Goal: Task Accomplishment & Management: Manage account settings

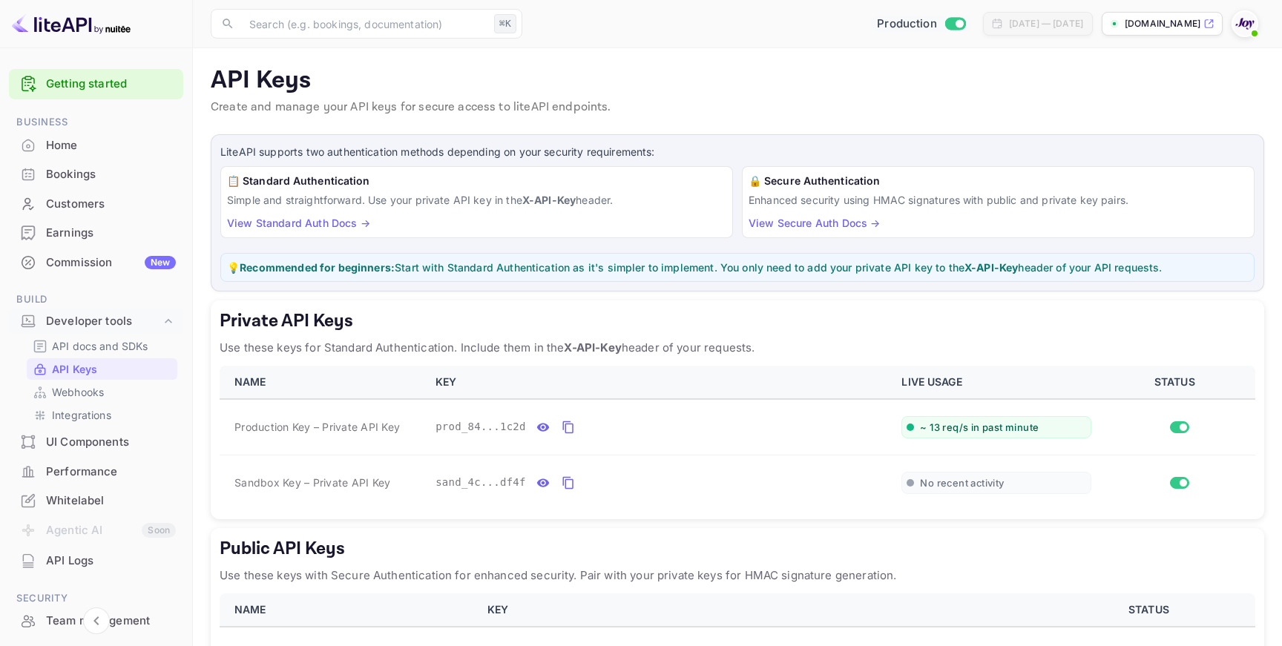
click at [945, 25] on input "Switch to Sandbox mode" at bounding box center [960, 24] width 30 height 10
click at [945, 24] on input "Switch to Sandbox mode" at bounding box center [960, 24] width 30 height 10
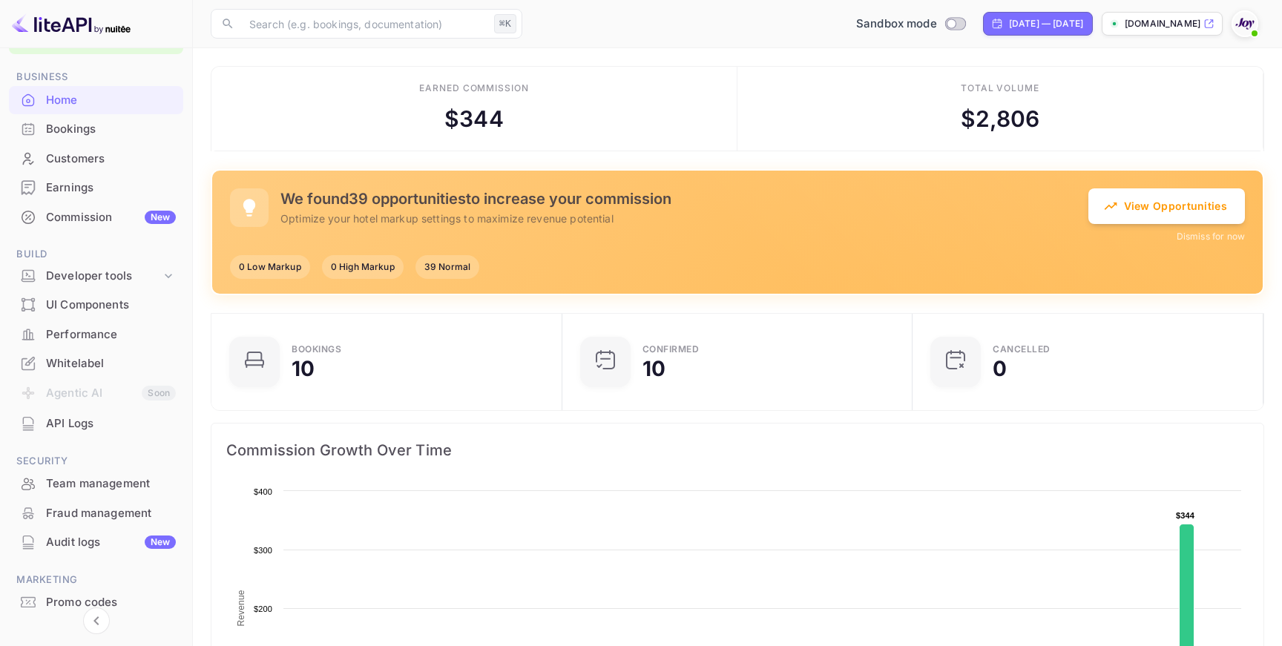
scroll to position [98, 0]
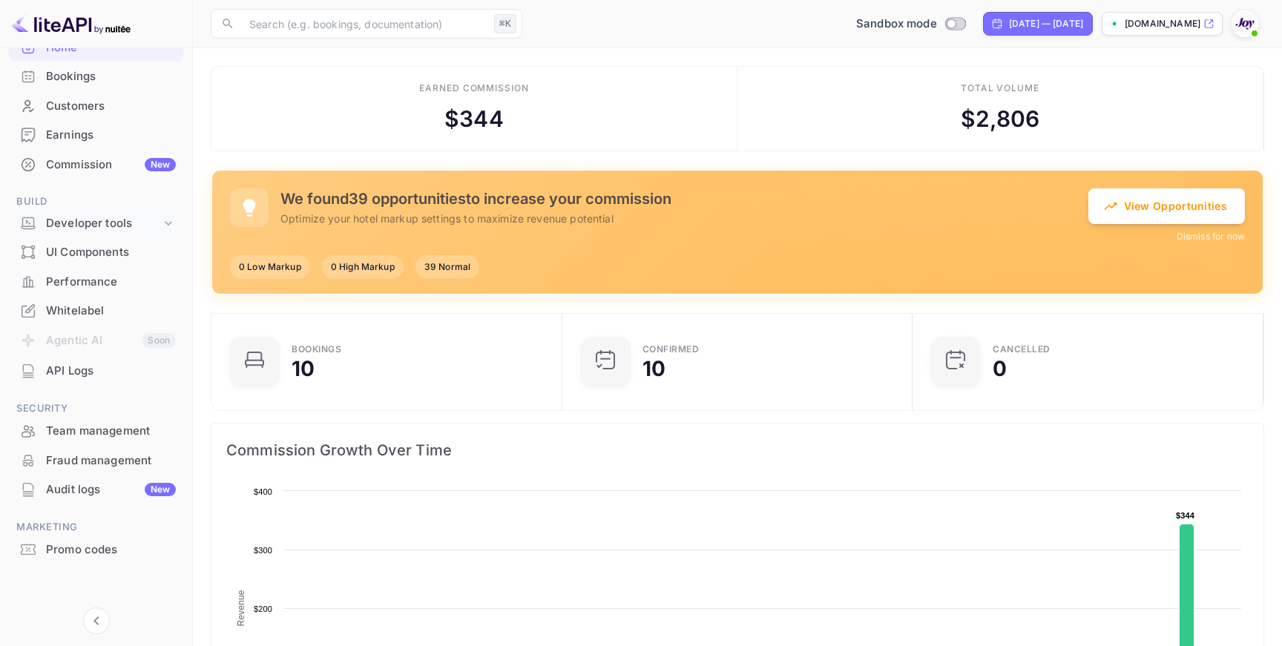
click at [119, 231] on div "Developer tools" at bounding box center [103, 223] width 115 height 17
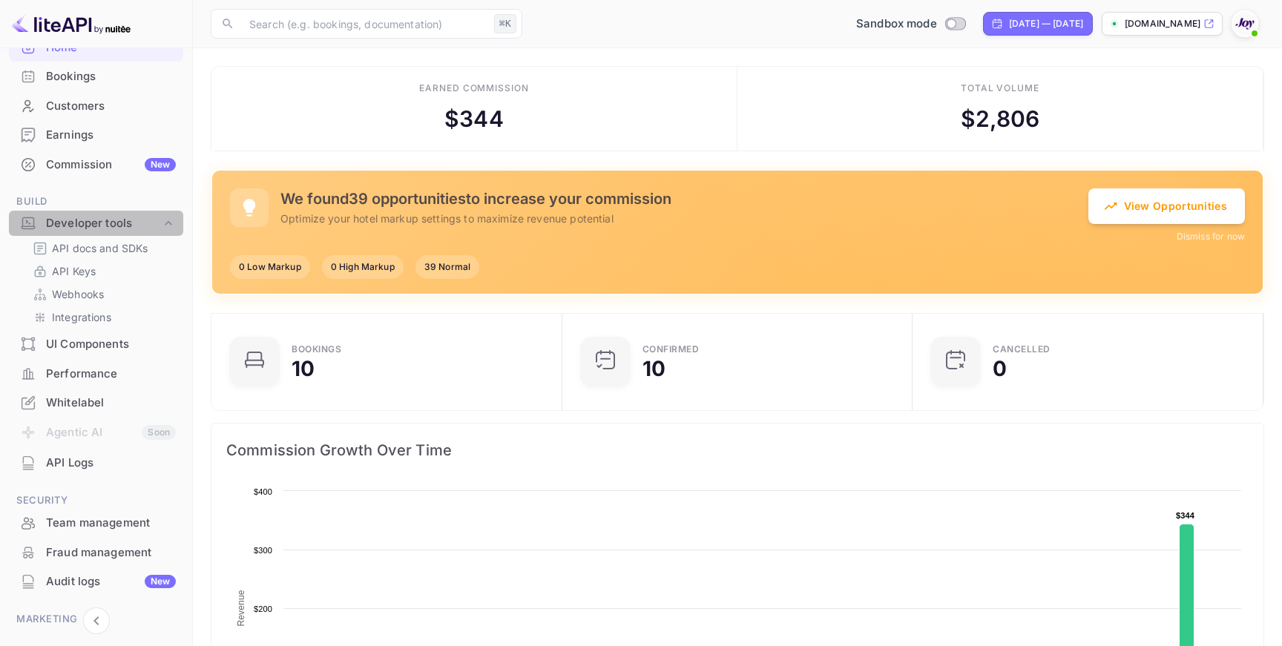
click at [119, 231] on div "Developer tools" at bounding box center [103, 223] width 115 height 17
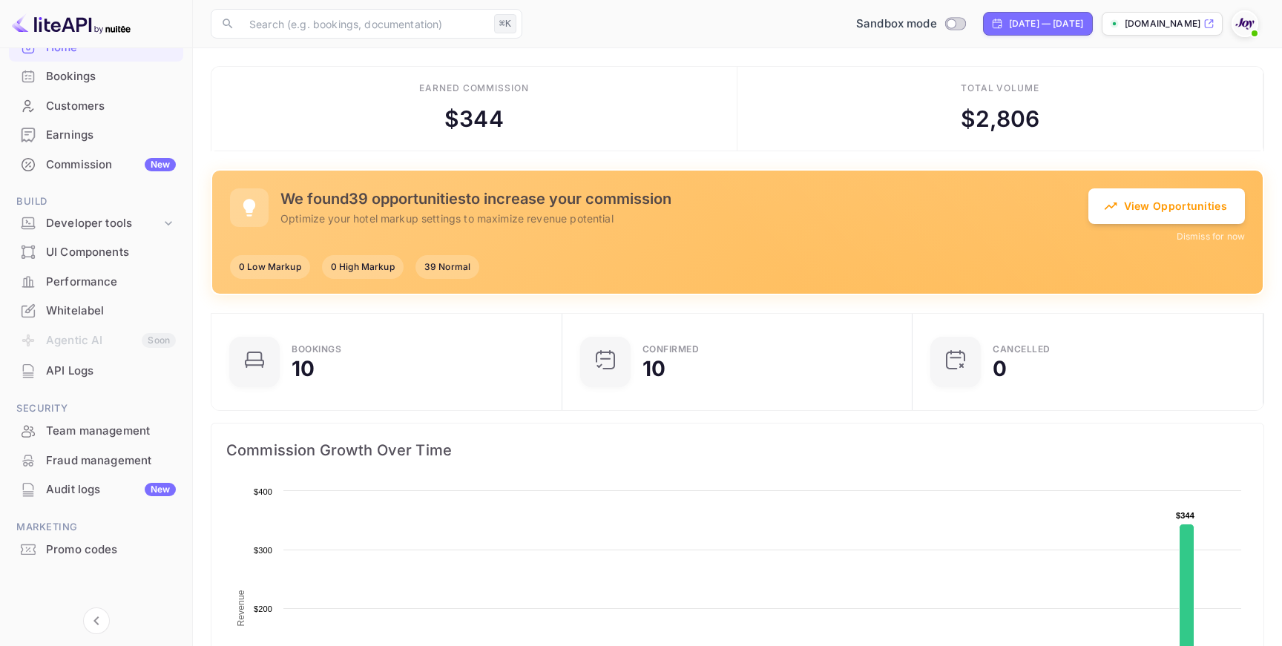
click at [115, 161] on div "Commission New" at bounding box center [111, 165] width 130 height 17
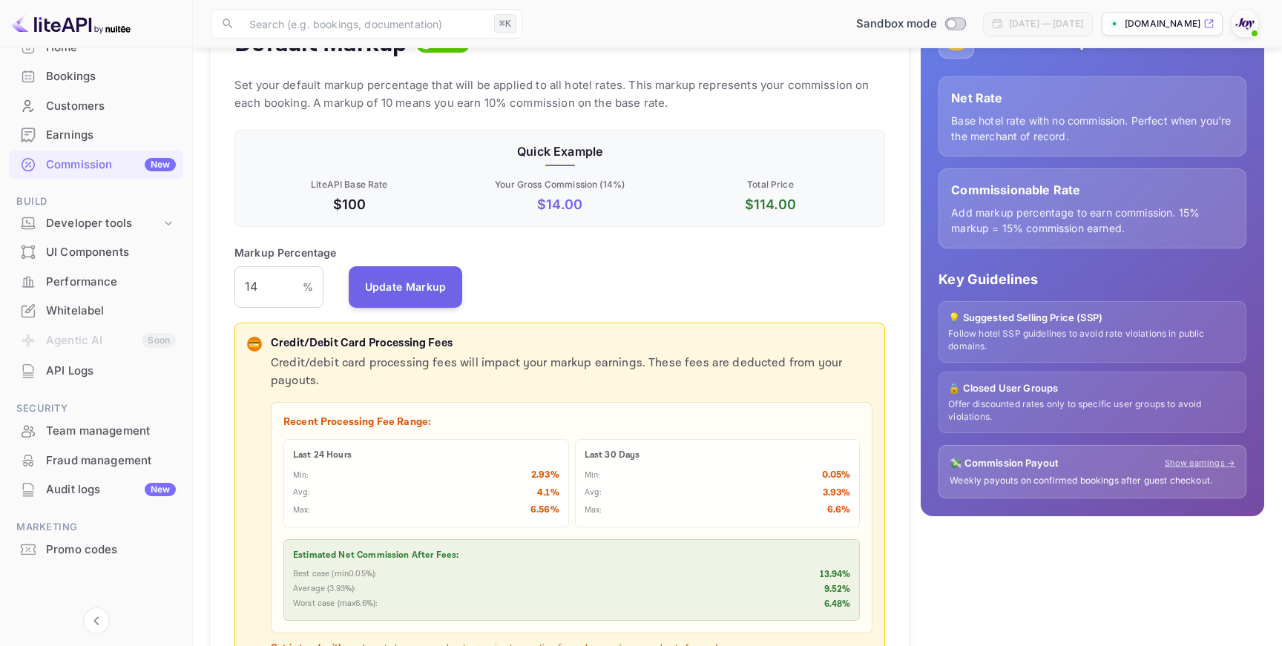
scroll to position [199, 0]
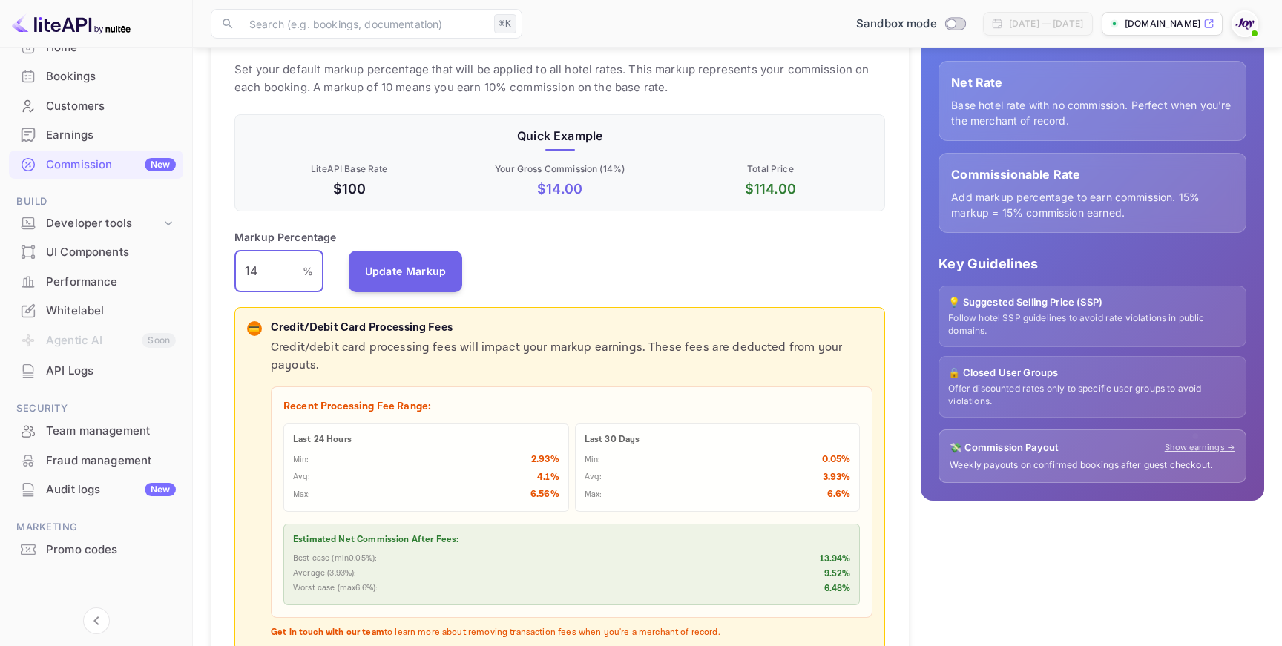
click at [271, 272] on input "14" at bounding box center [268, 272] width 68 height 42
type input "15"
click at [455, 280] on button "Update Markup" at bounding box center [406, 271] width 114 height 42
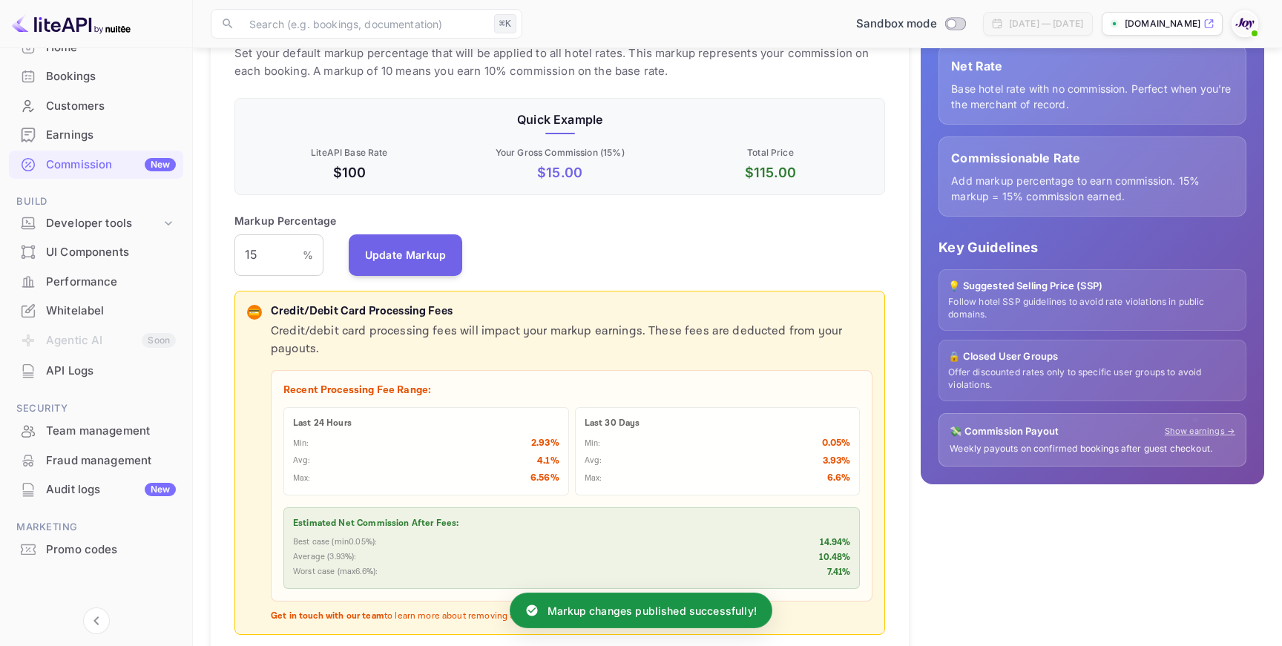
scroll to position [151, 0]
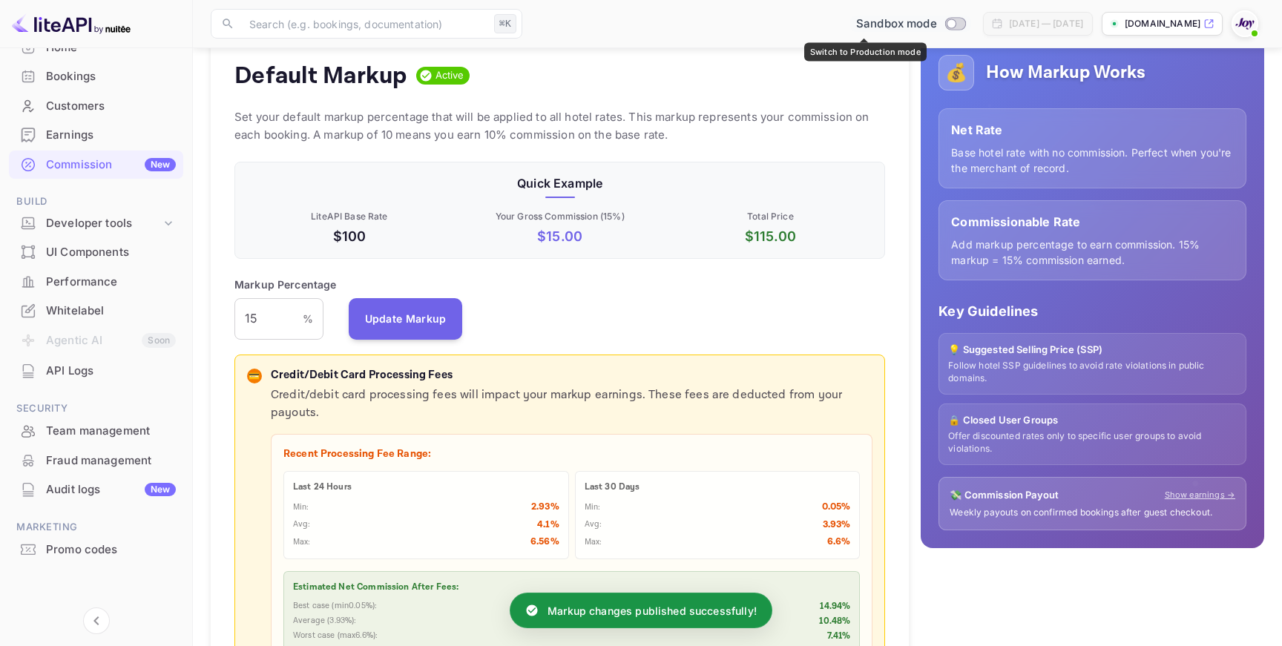
click at [936, 24] on input "Switch to Production mode" at bounding box center [951, 24] width 30 height 10
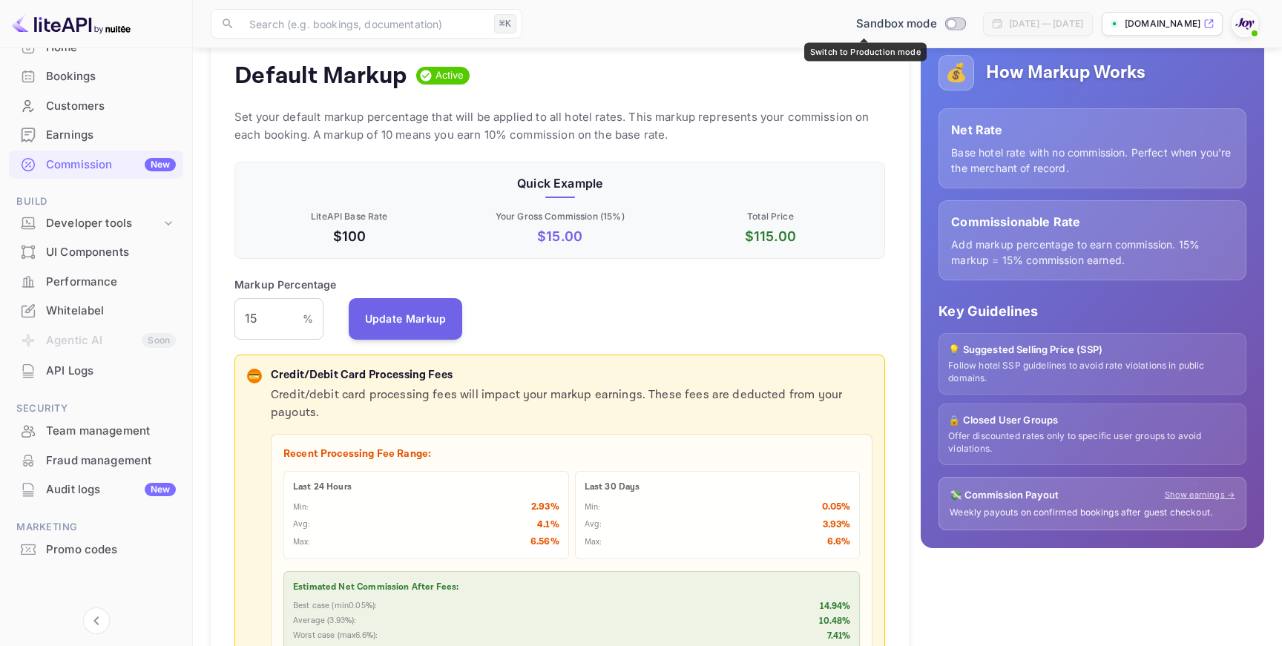
checkbox input "true"
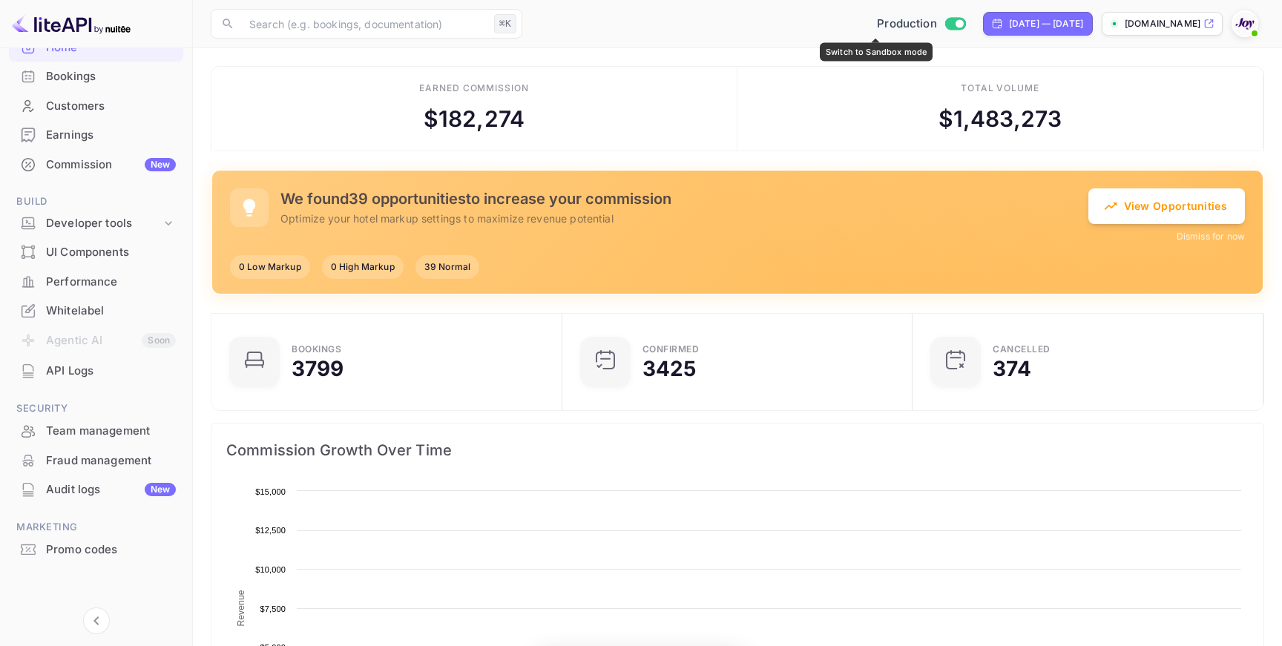
scroll to position [241, 342]
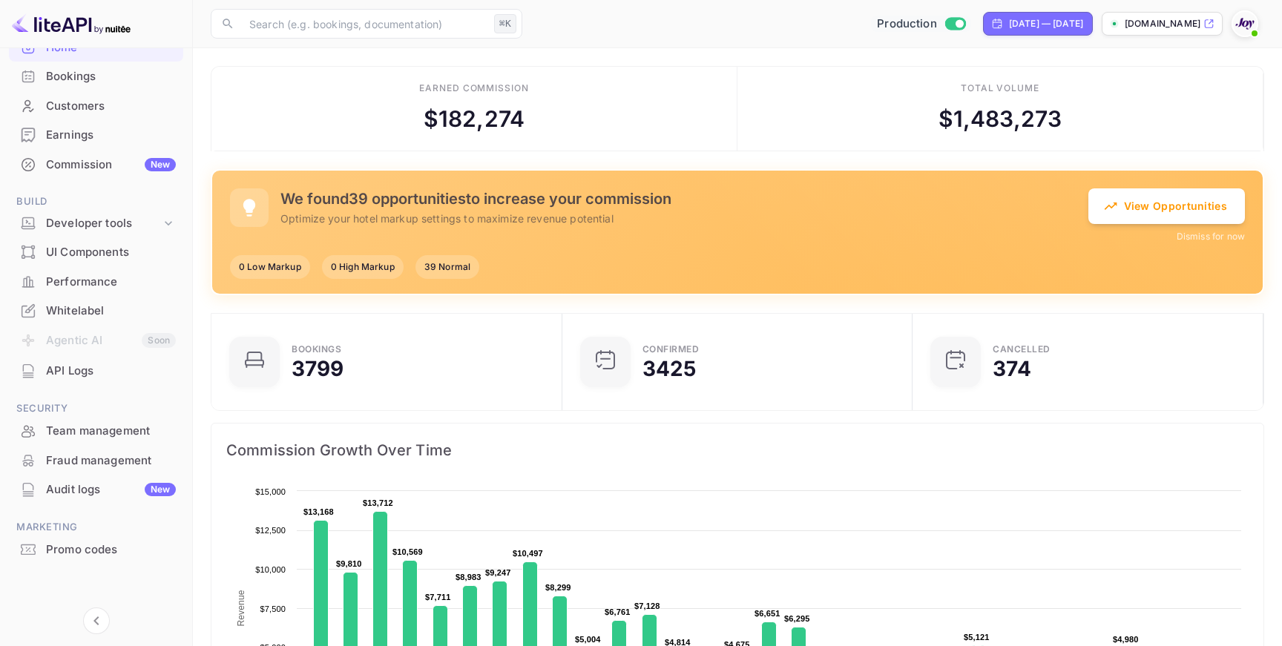
click at [47, 173] on div "Commission New" at bounding box center [96, 165] width 174 height 29
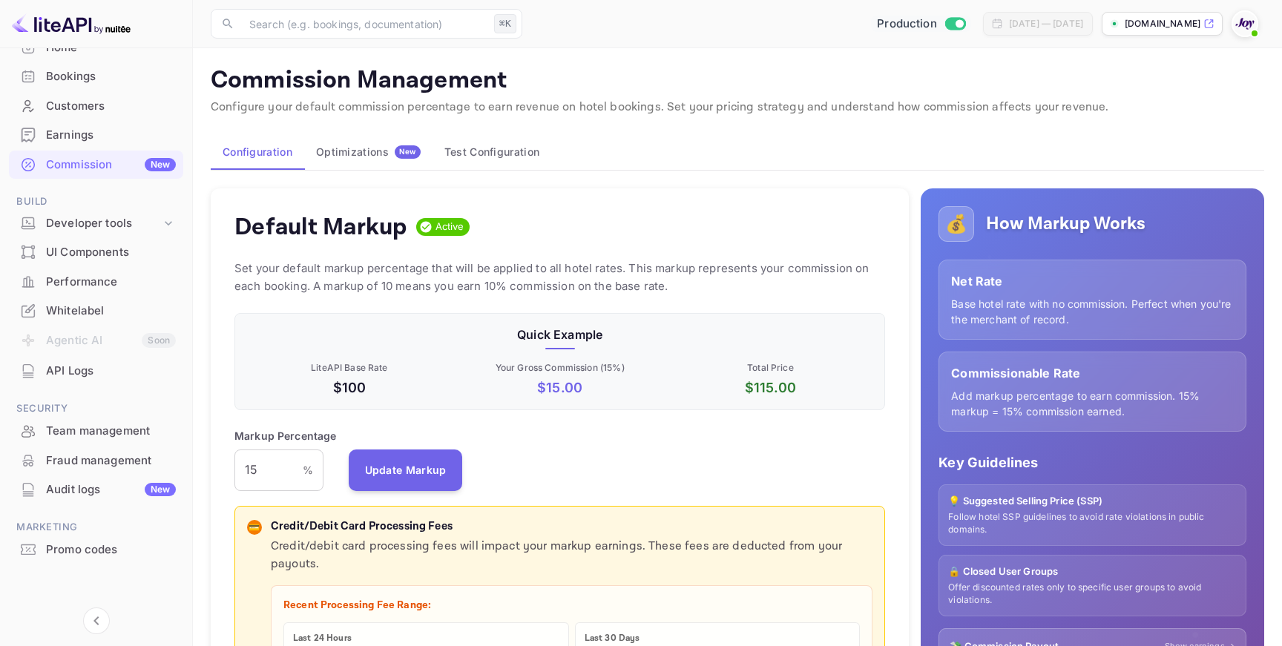
scroll to position [263, 651]
drag, startPoint x: 278, startPoint y: 473, endPoint x: 229, endPoint y: 470, distance: 49.1
click at [229, 470] on div "Default Markup Active Set your default markup percentage that will be applied t…" at bounding box center [560, 557] width 698 height 738
type input "14"
click at [441, 477] on button "Update Markup" at bounding box center [406, 470] width 114 height 42
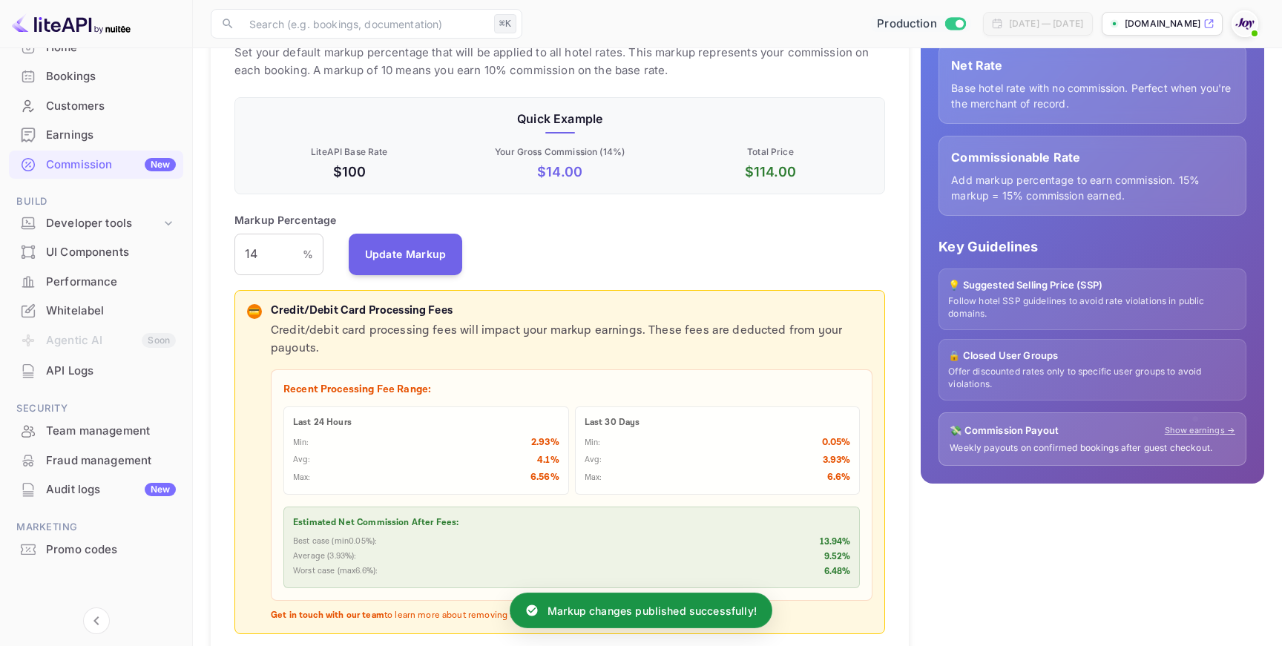
scroll to position [0, 0]
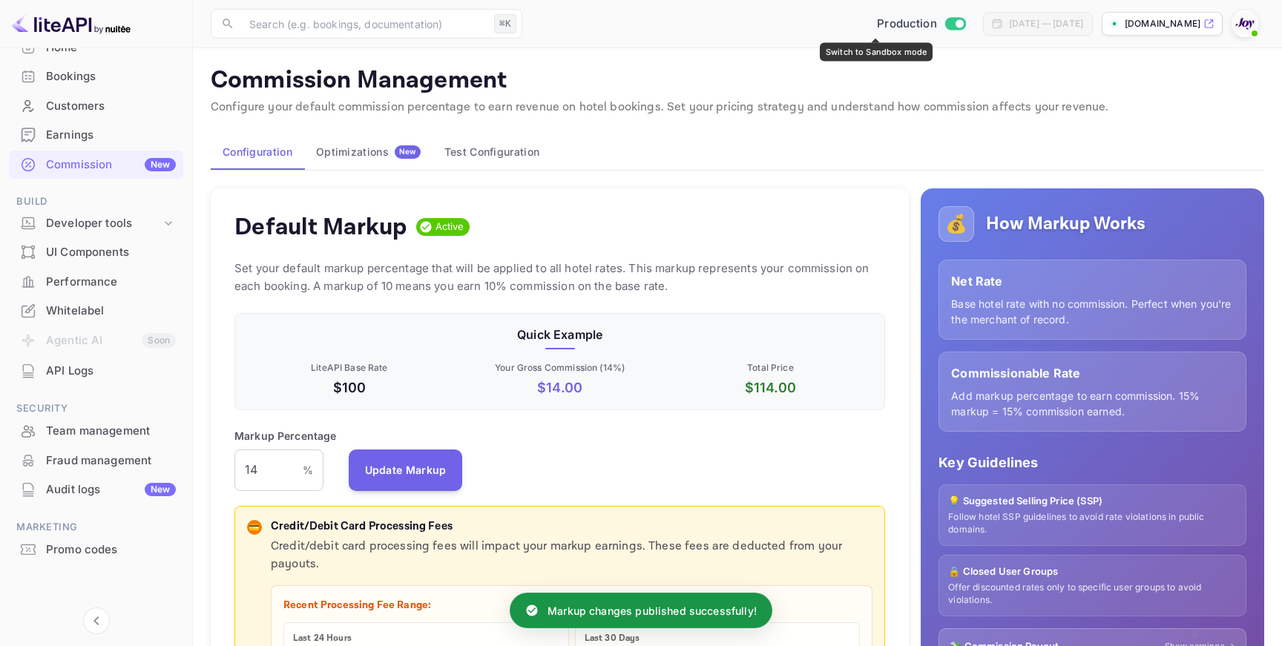
click at [945, 22] on input "Switch to Sandbox mode" at bounding box center [960, 24] width 30 height 10
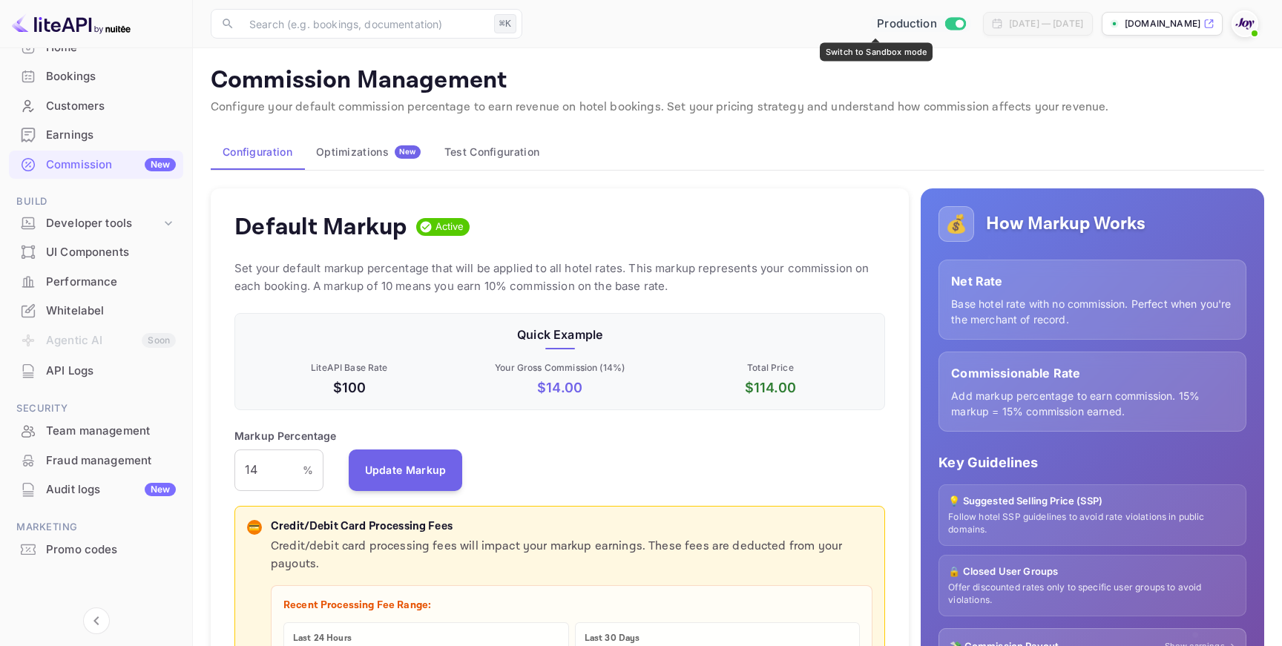
checkbox input "false"
